Goal: Transaction & Acquisition: Download file/media

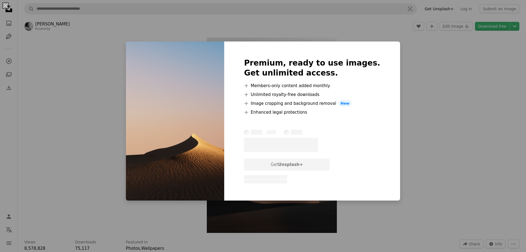
scroll to position [525, 0]
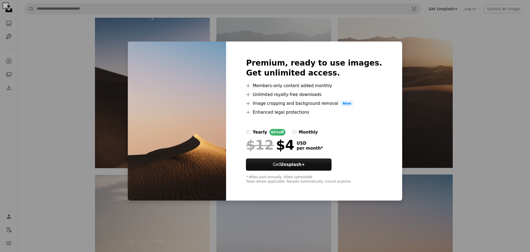
click at [471, 105] on div "An X shape Premium, ready to use images. Get unlimited access. A plus sign Memb…" at bounding box center [265, 126] width 530 height 252
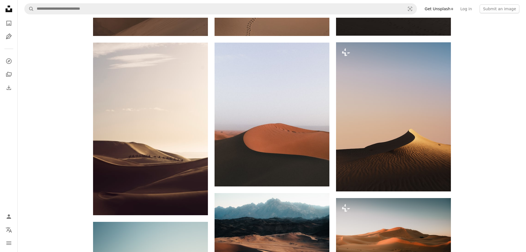
scroll to position [663, 0]
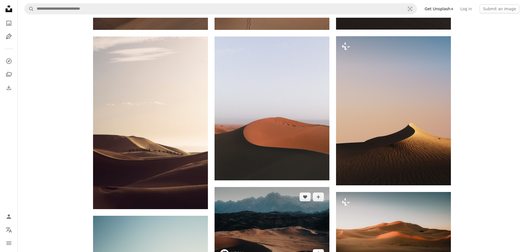
click at [317, 250] on icon "Arrow pointing down" at bounding box center [318, 253] width 4 height 7
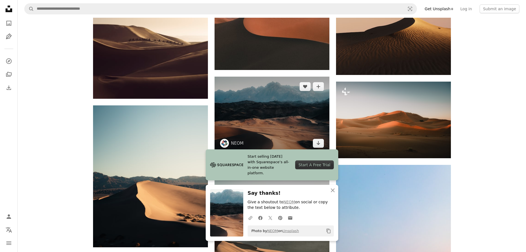
scroll to position [773, 0]
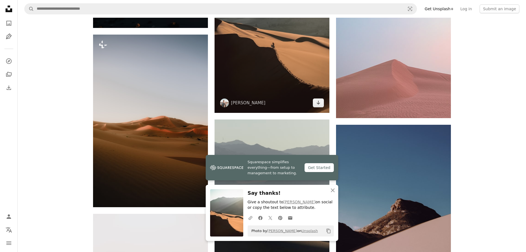
scroll to position [994, 0]
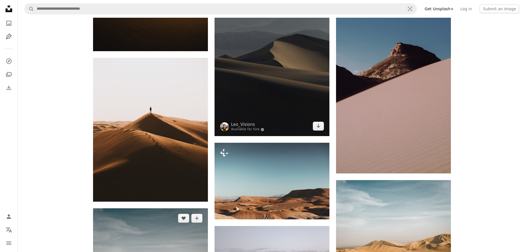
scroll to position [1160, 0]
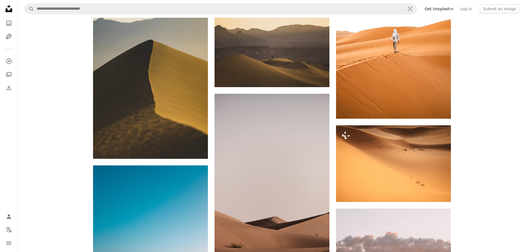
scroll to position [1630, 0]
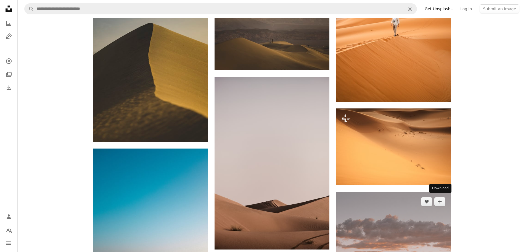
drag, startPoint x: 441, startPoint y: 199, endPoint x: 441, endPoint y: 195, distance: 4.2
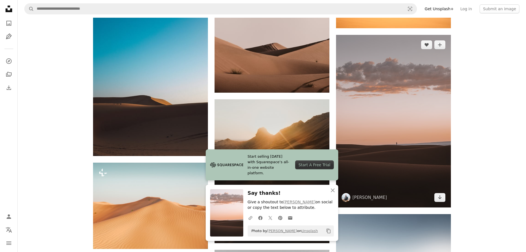
scroll to position [1795, 0]
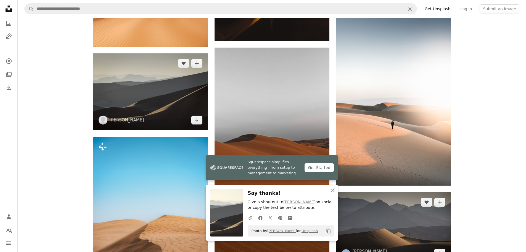
scroll to position [1989, 0]
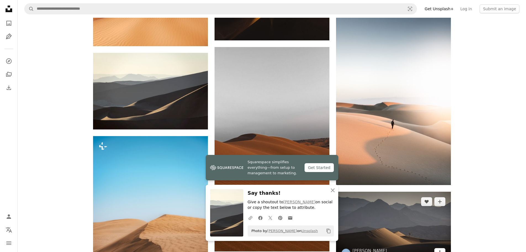
click at [440, 249] on icon "Arrow pointing down" at bounding box center [440, 252] width 4 height 7
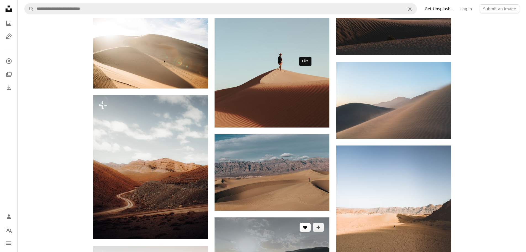
scroll to position [2375, 0]
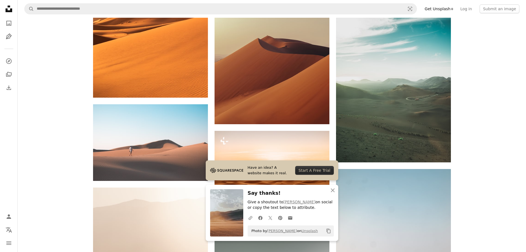
scroll to position [2707, 0]
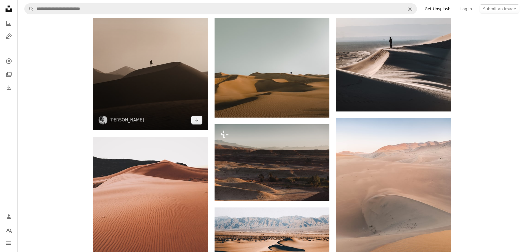
scroll to position [2928, 0]
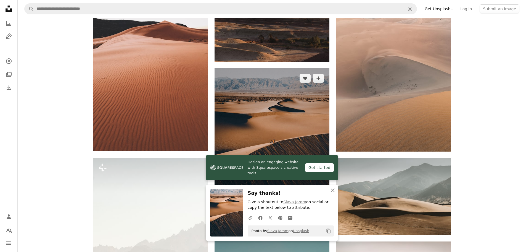
scroll to position [3066, 0]
